Goal: Book appointment/travel/reservation

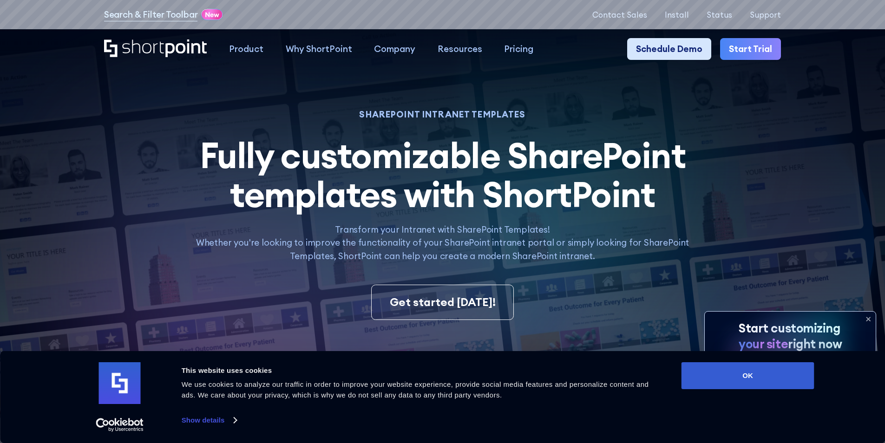
click at [641, 49] on link "Schedule Demo" at bounding box center [669, 49] width 84 height 22
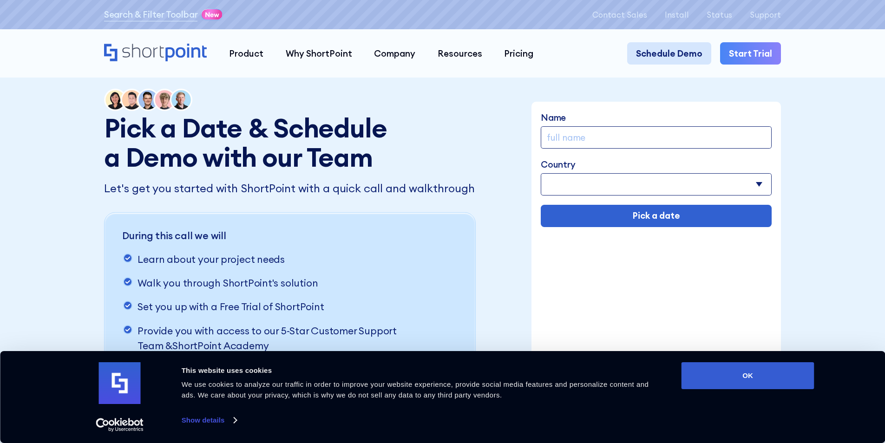
click at [651, 56] on link "Schedule Demo" at bounding box center [669, 53] width 84 height 22
